Goal: Information Seeking & Learning: Learn about a topic

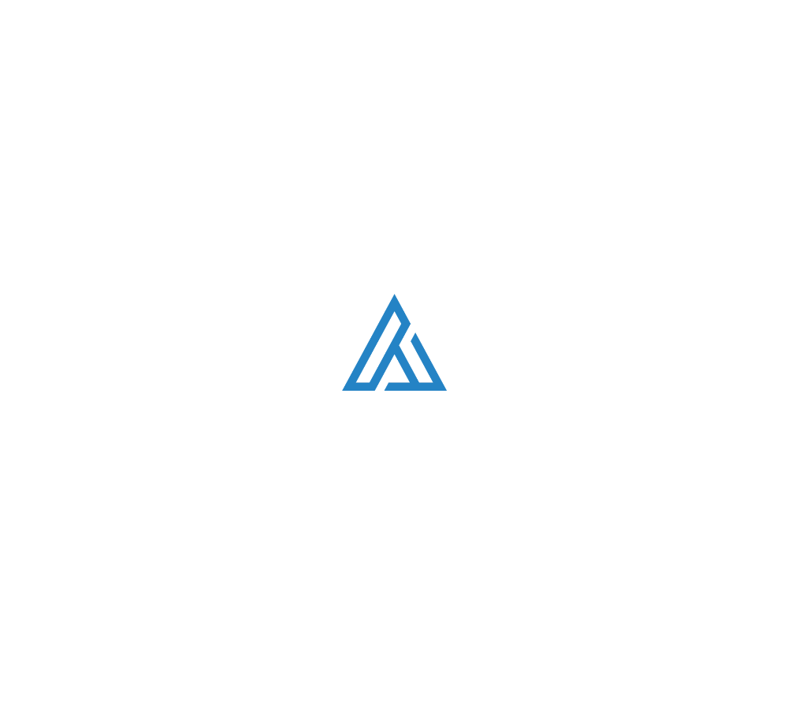
scroll to position [563, 0]
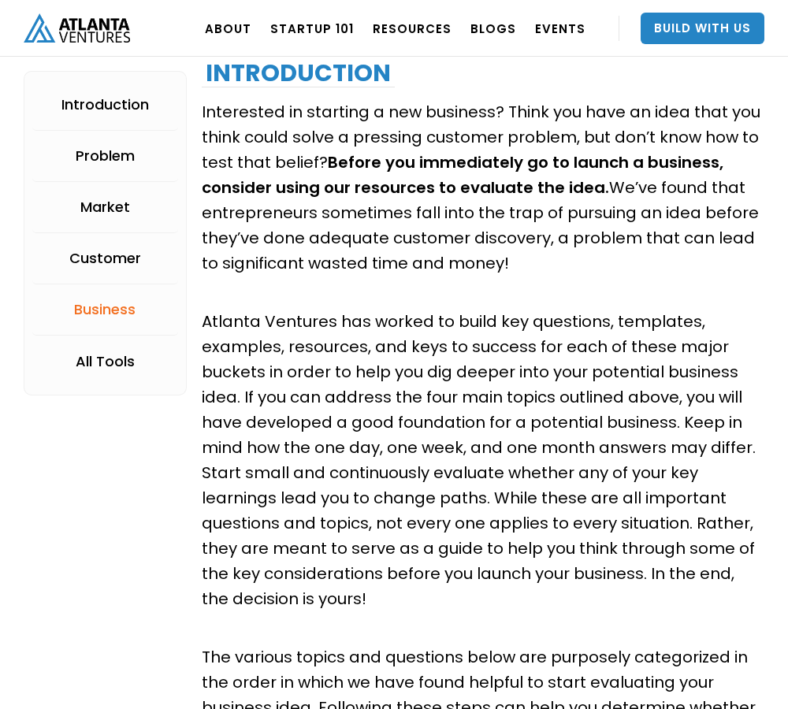
scroll to position [3329, 0]
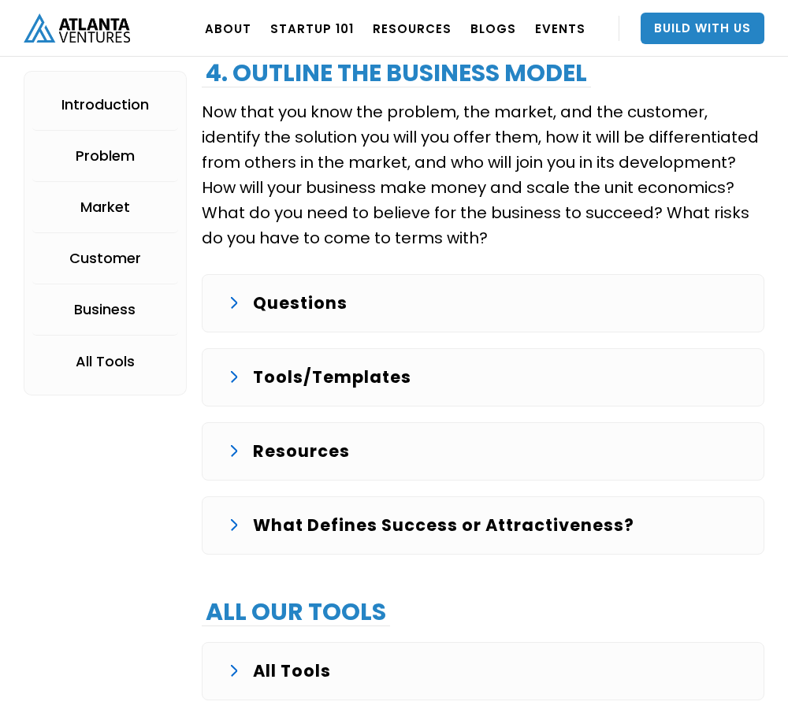
scroll to position [3868, 0]
